Goal: Find specific page/section: Find specific page/section

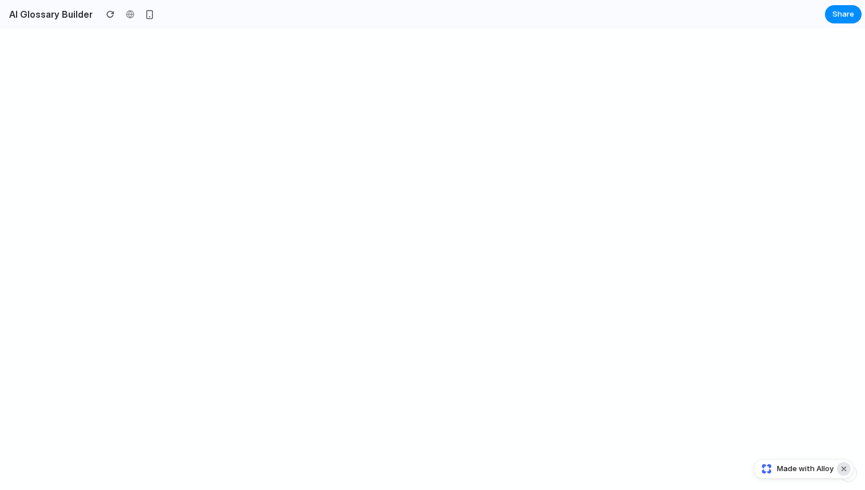
click at [846, 472] on button "Dismiss watermark" at bounding box center [844, 469] width 14 height 14
